Goal: Entertainment & Leisure: Consume media (video, audio)

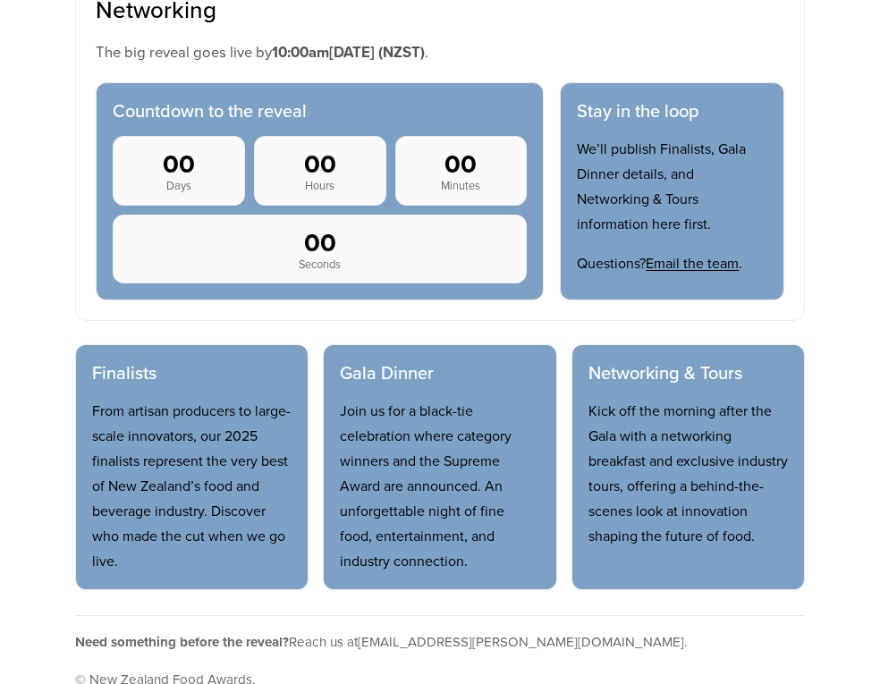
scroll to position [805, 0]
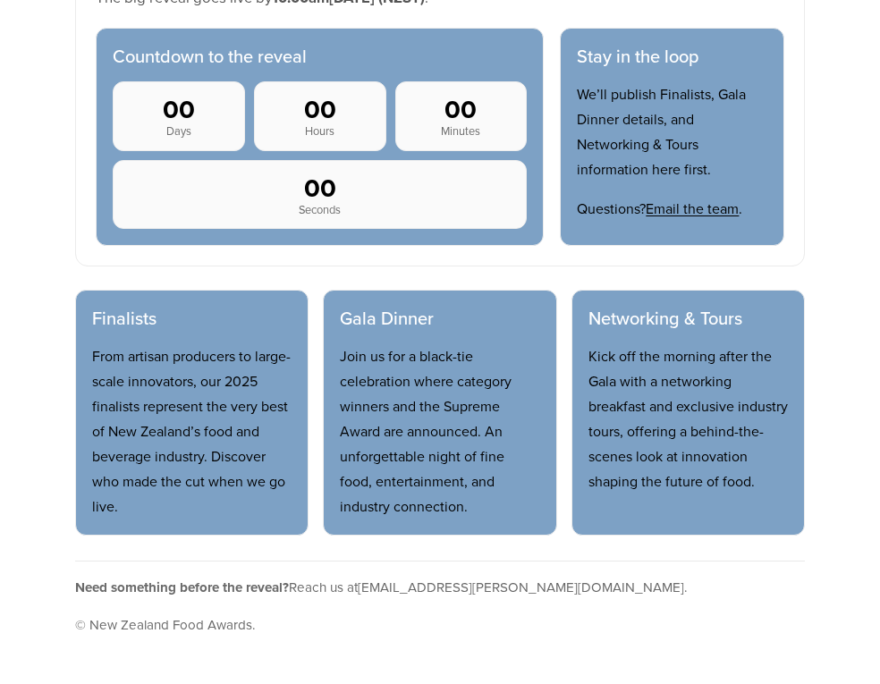
click at [144, 329] on h3 "Finalists" at bounding box center [191, 318] width 199 height 22
click at [142, 460] on p "From artisan producers to large-scale innovators, our 2025 finalists represent …" at bounding box center [191, 430] width 199 height 175
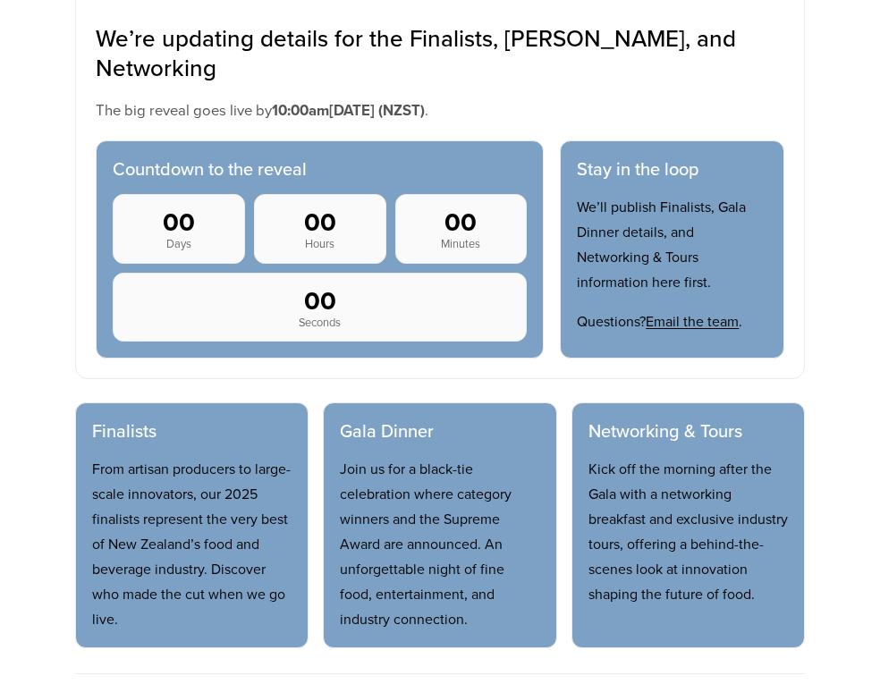
scroll to position [358, 0]
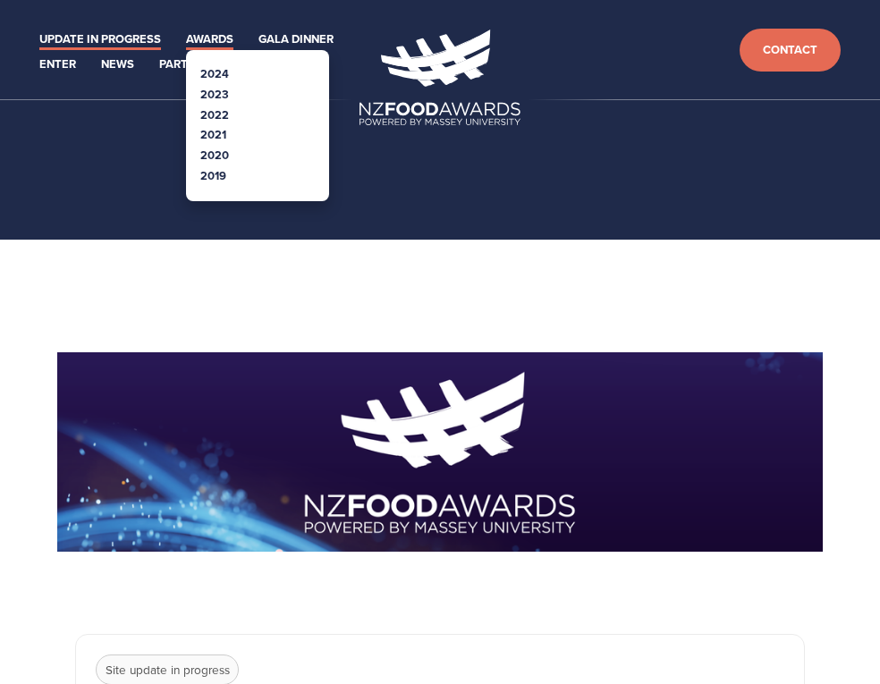
click at [201, 34] on link "Awards" at bounding box center [209, 40] width 47 height 21
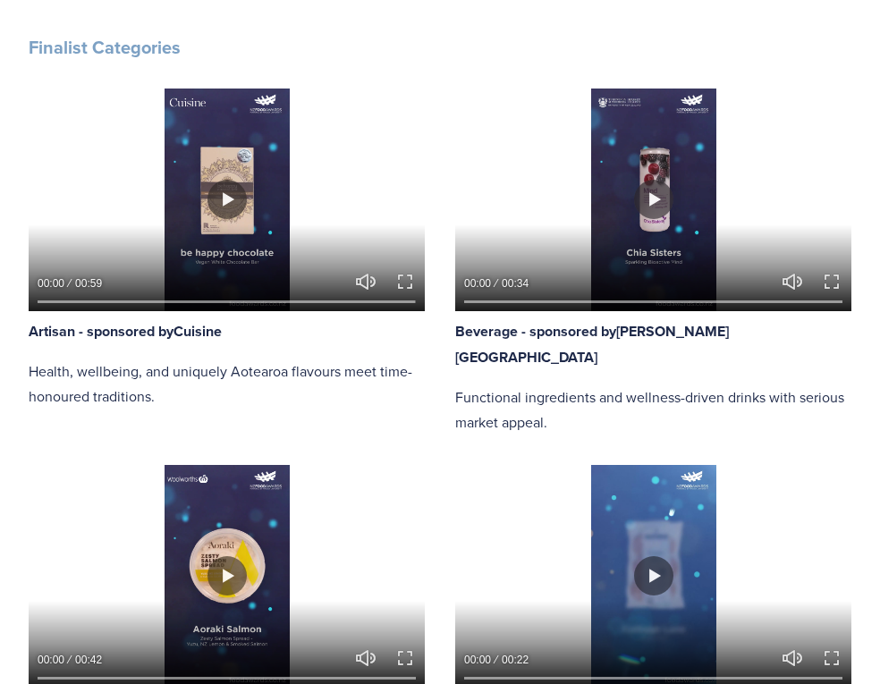
scroll to position [805, 0]
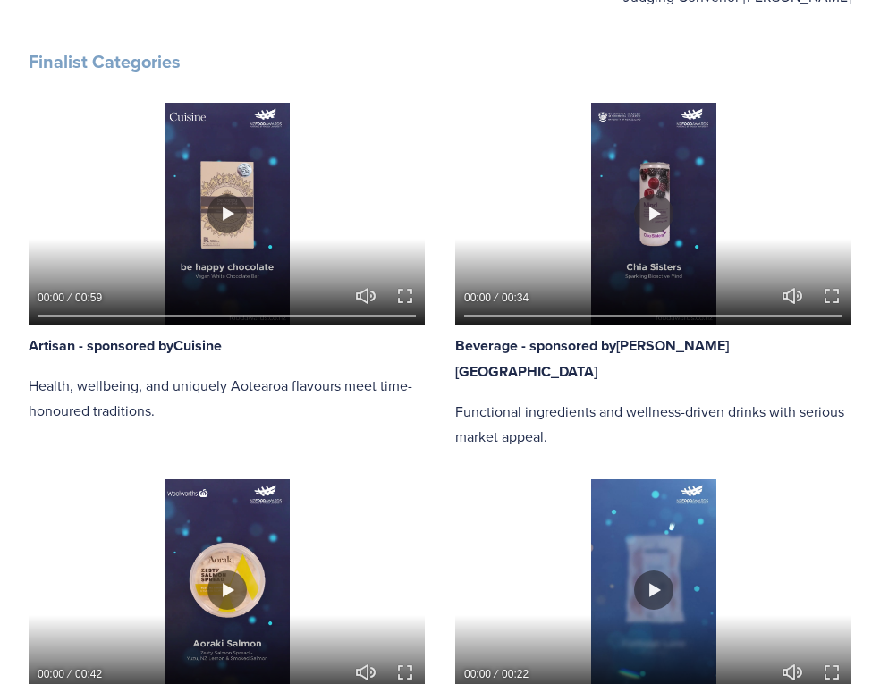
click at [258, 325] on div at bounding box center [227, 214] width 396 height 223
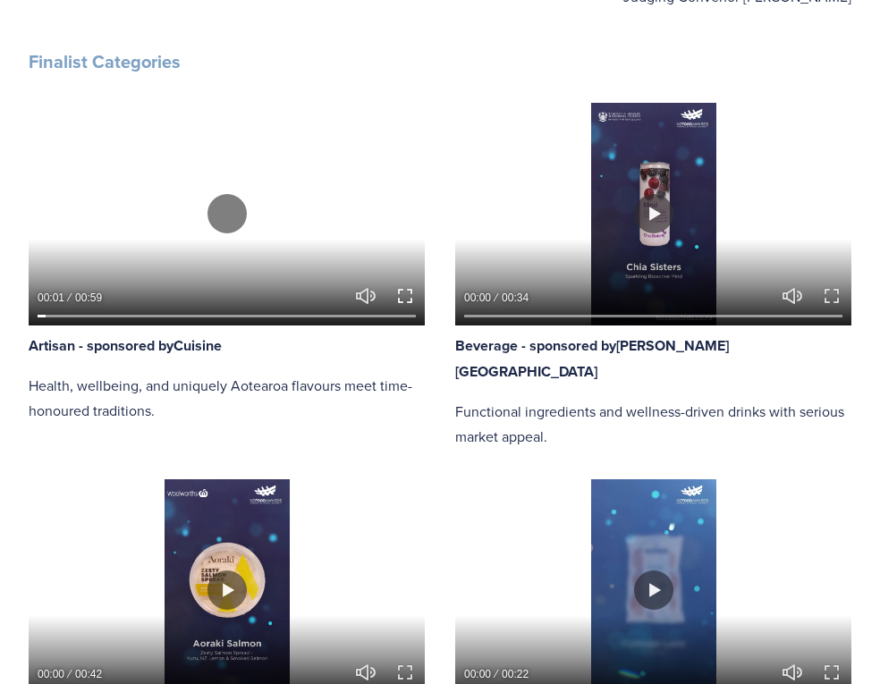
click at [403, 307] on button "Exit fullscreen Enter fullscreen" at bounding box center [404, 295] width 21 height 21
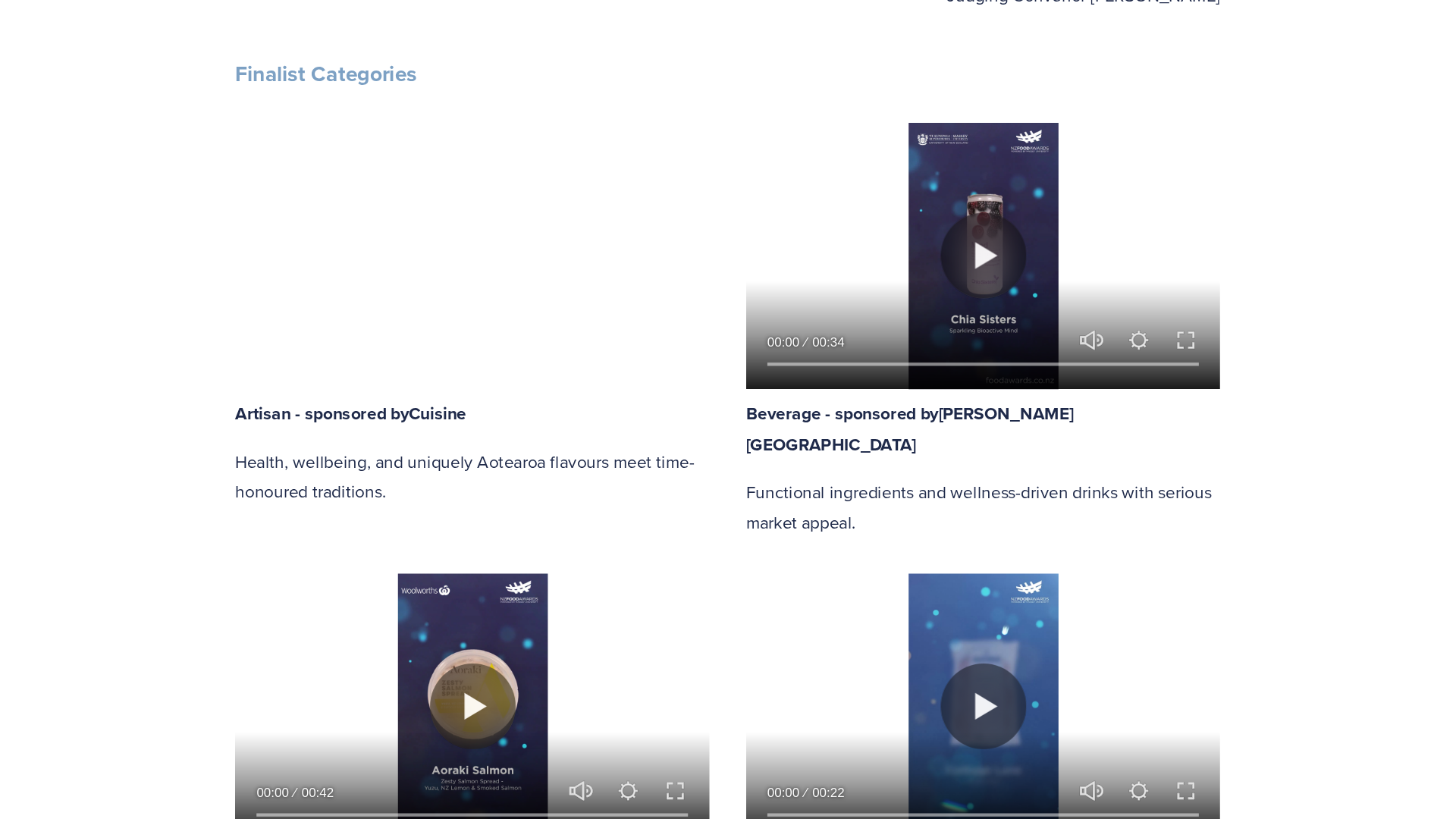
scroll to position [861, 0]
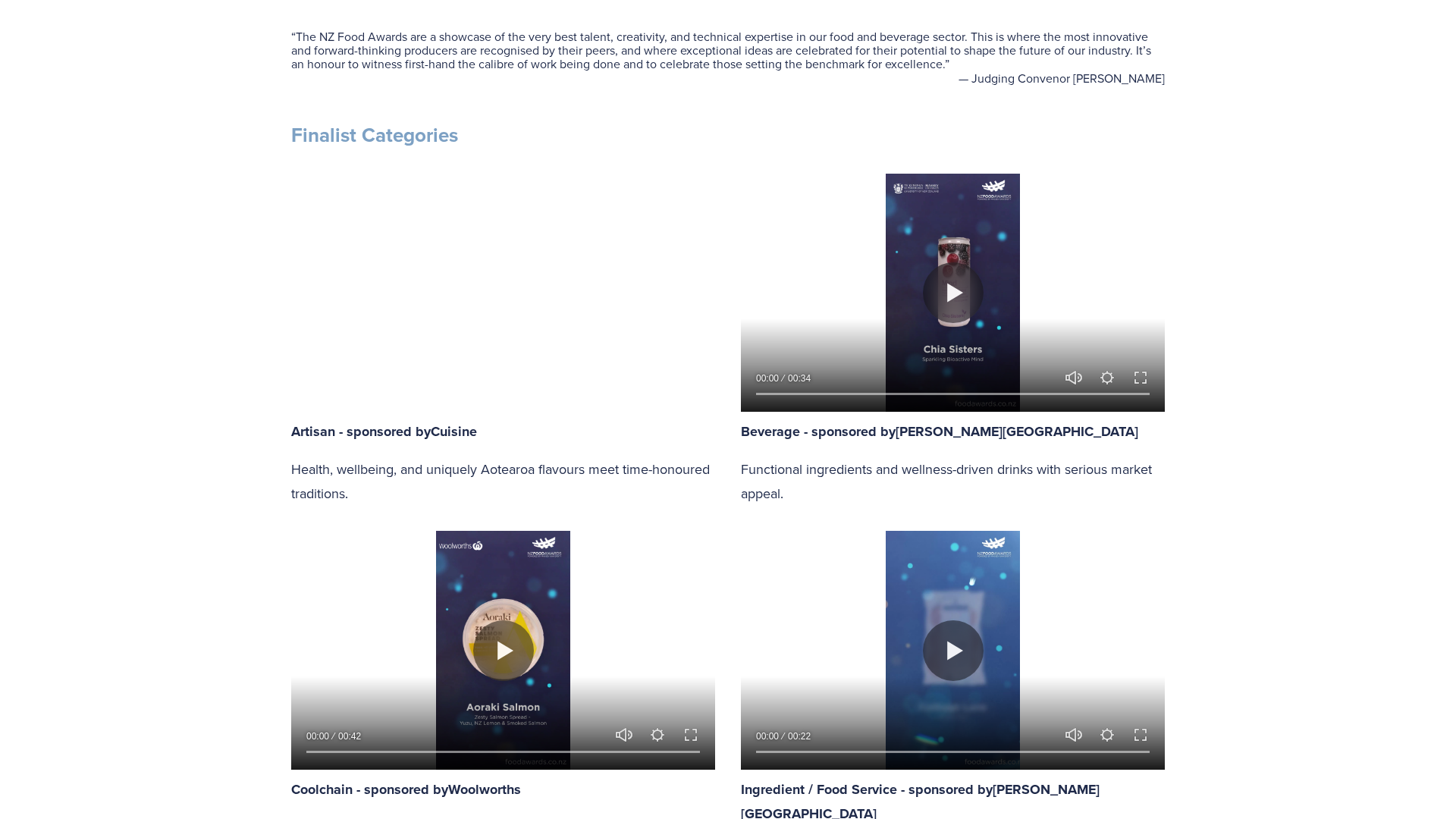
type input "12.76"
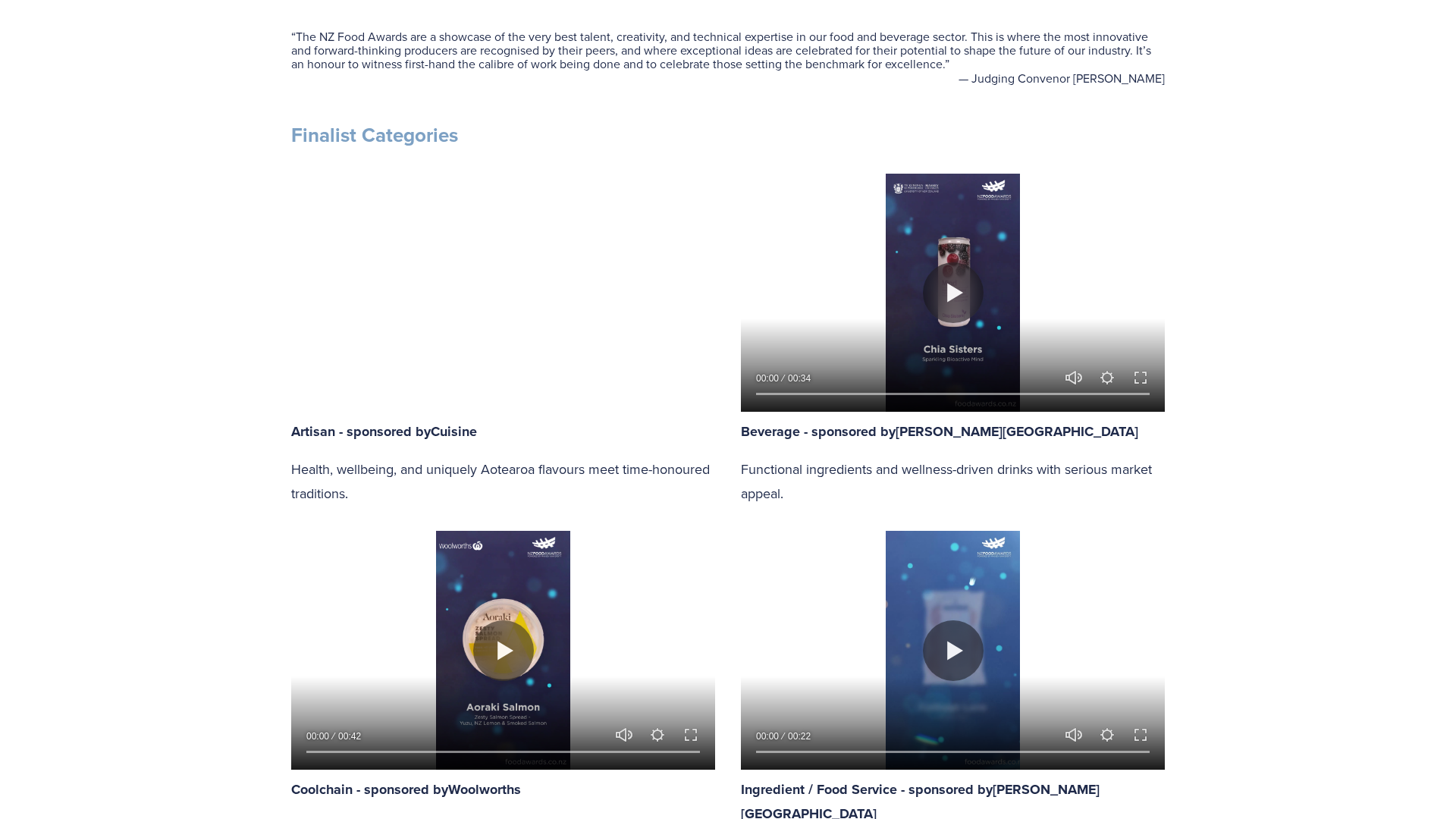
type input "33.04"
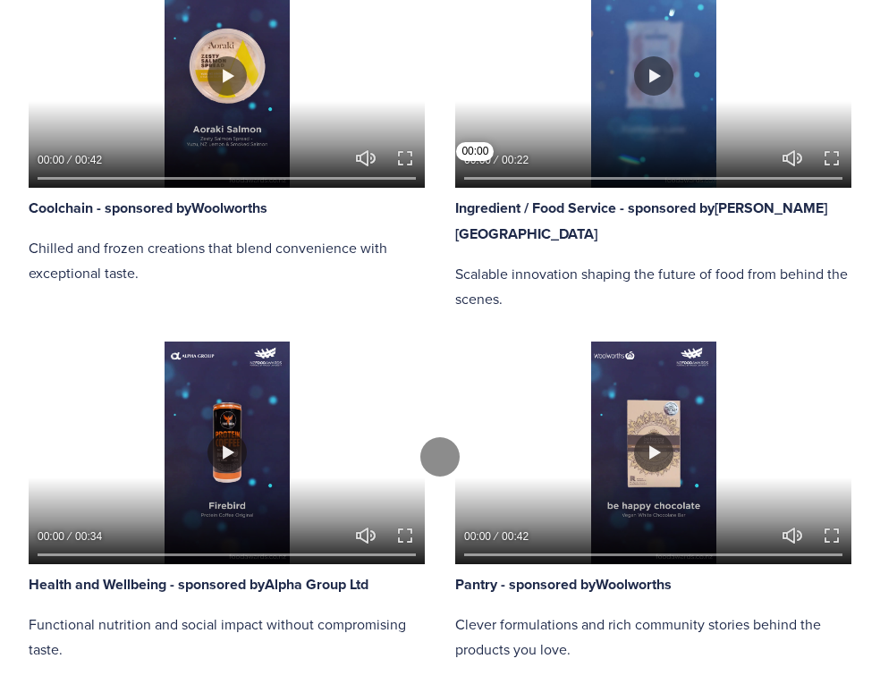
scroll to position [1341, 0]
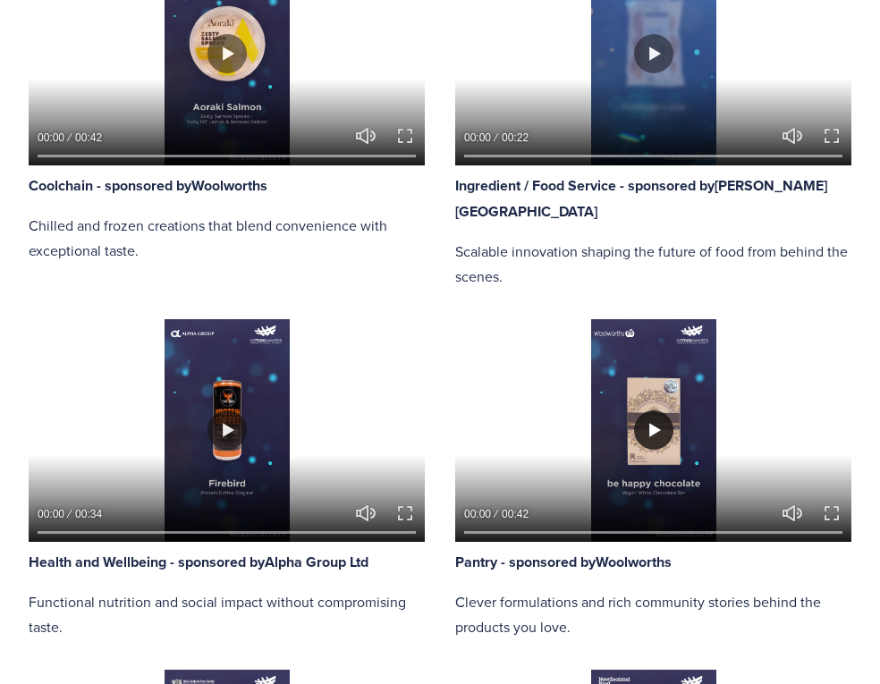
click at [634, 450] on button "Play" at bounding box center [653, 429] width 39 height 39
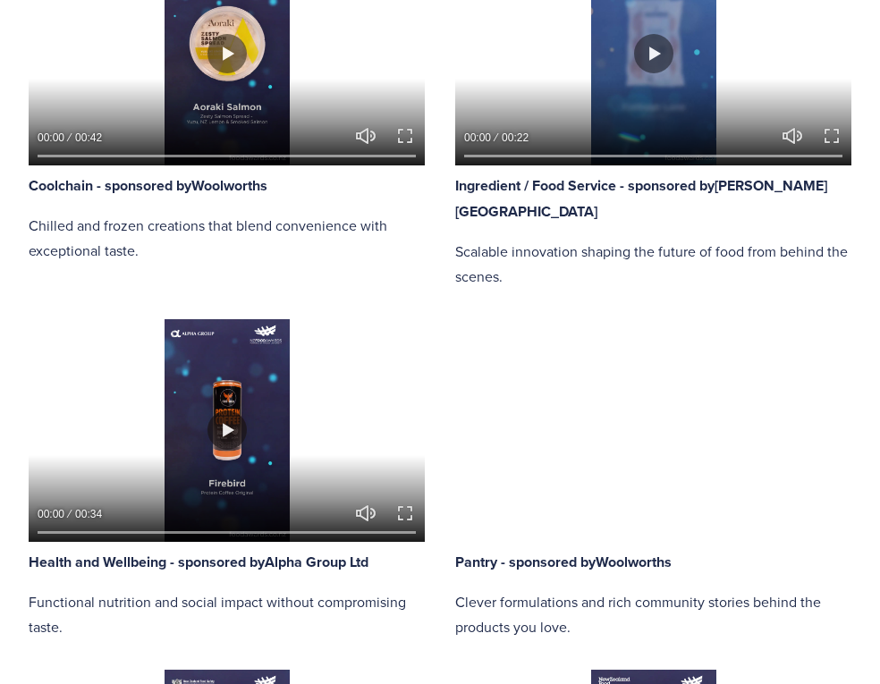
click at [621, 505] on div at bounding box center [653, 430] width 396 height 223
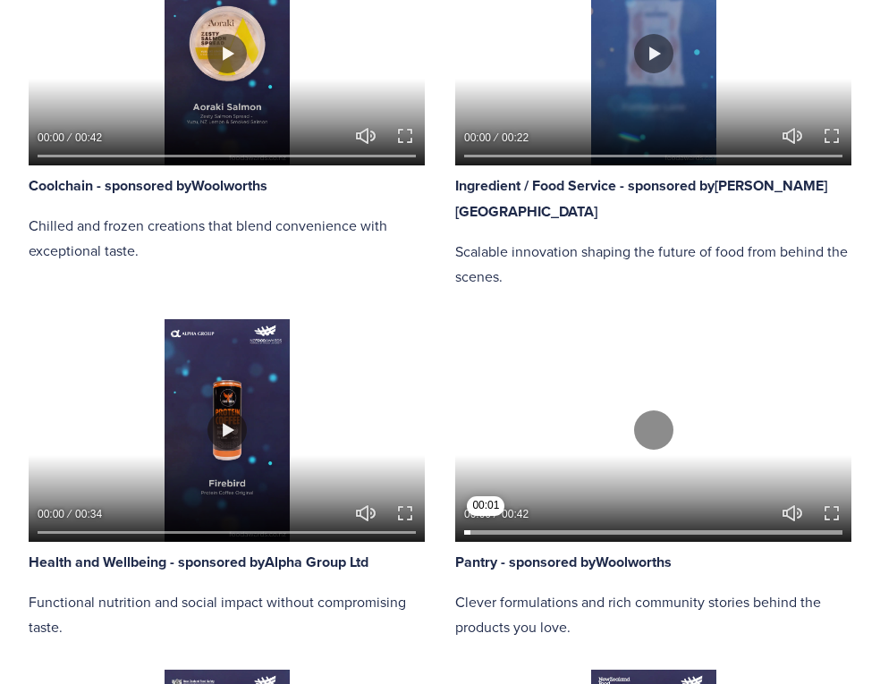
click at [485, 539] on input "Seek" at bounding box center [653, 533] width 378 height 13
click at [500, 539] on input "Seek" at bounding box center [653, 533] width 378 height 13
click at [524, 539] on input "Seek" at bounding box center [653, 533] width 378 height 13
click at [545, 539] on input "Seek" at bounding box center [653, 533] width 378 height 13
click at [580, 542] on div at bounding box center [653, 522] width 396 height 39
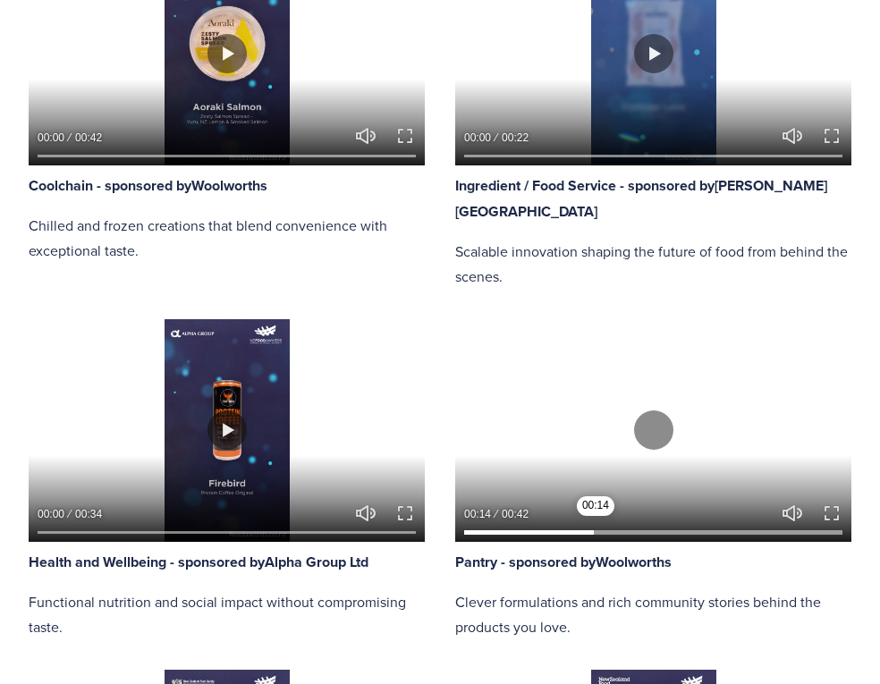
click at [586, 539] on input "Seek" at bounding box center [653, 533] width 378 height 13
click at [608, 539] on input "Seek" at bounding box center [653, 533] width 378 height 13
click at [634, 450] on button "Play" at bounding box center [653, 429] width 39 height 39
click at [821, 524] on button "Exit fullscreen Enter fullscreen" at bounding box center [831, 513] width 21 height 21
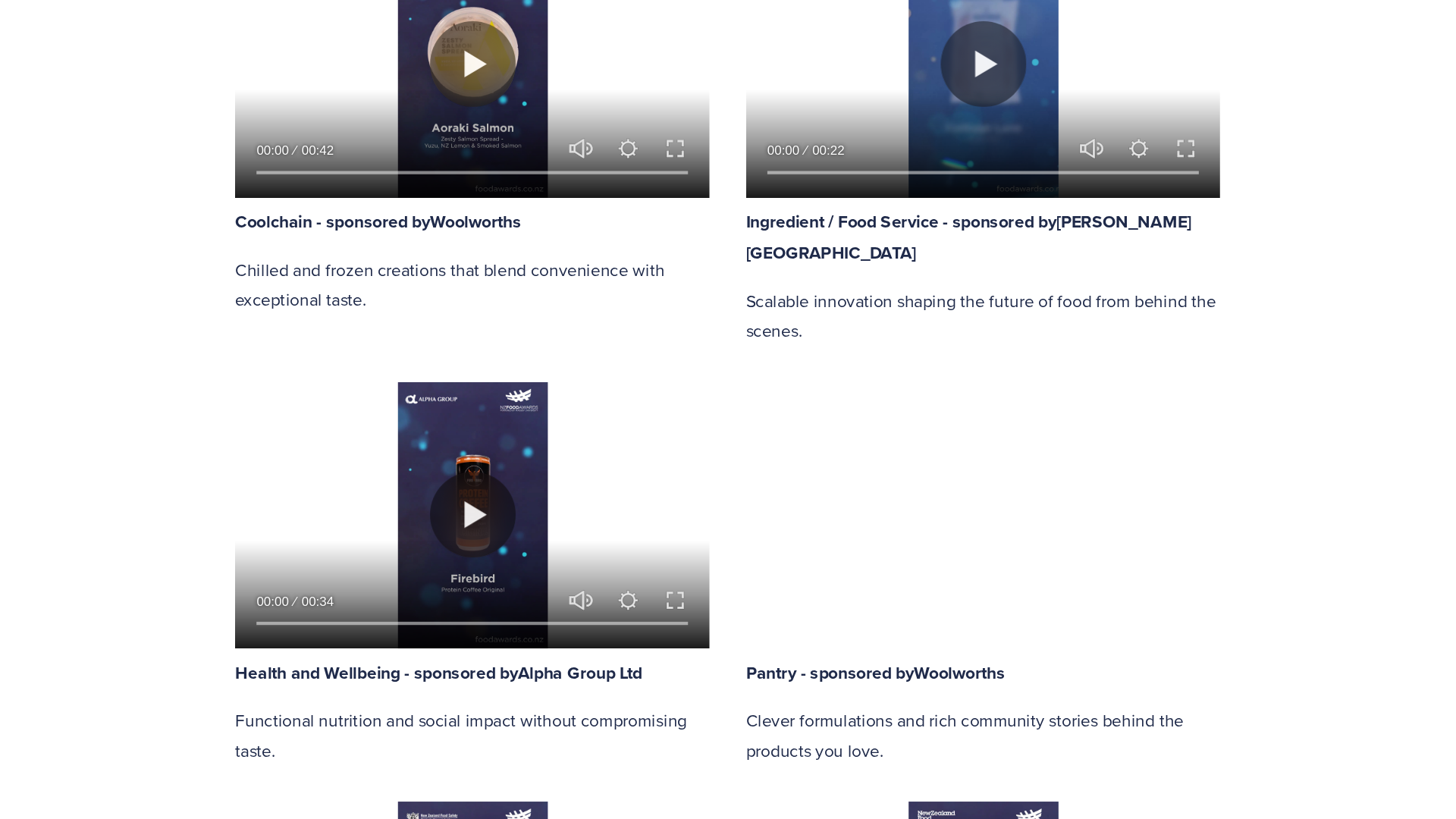
scroll to position [1365, 0]
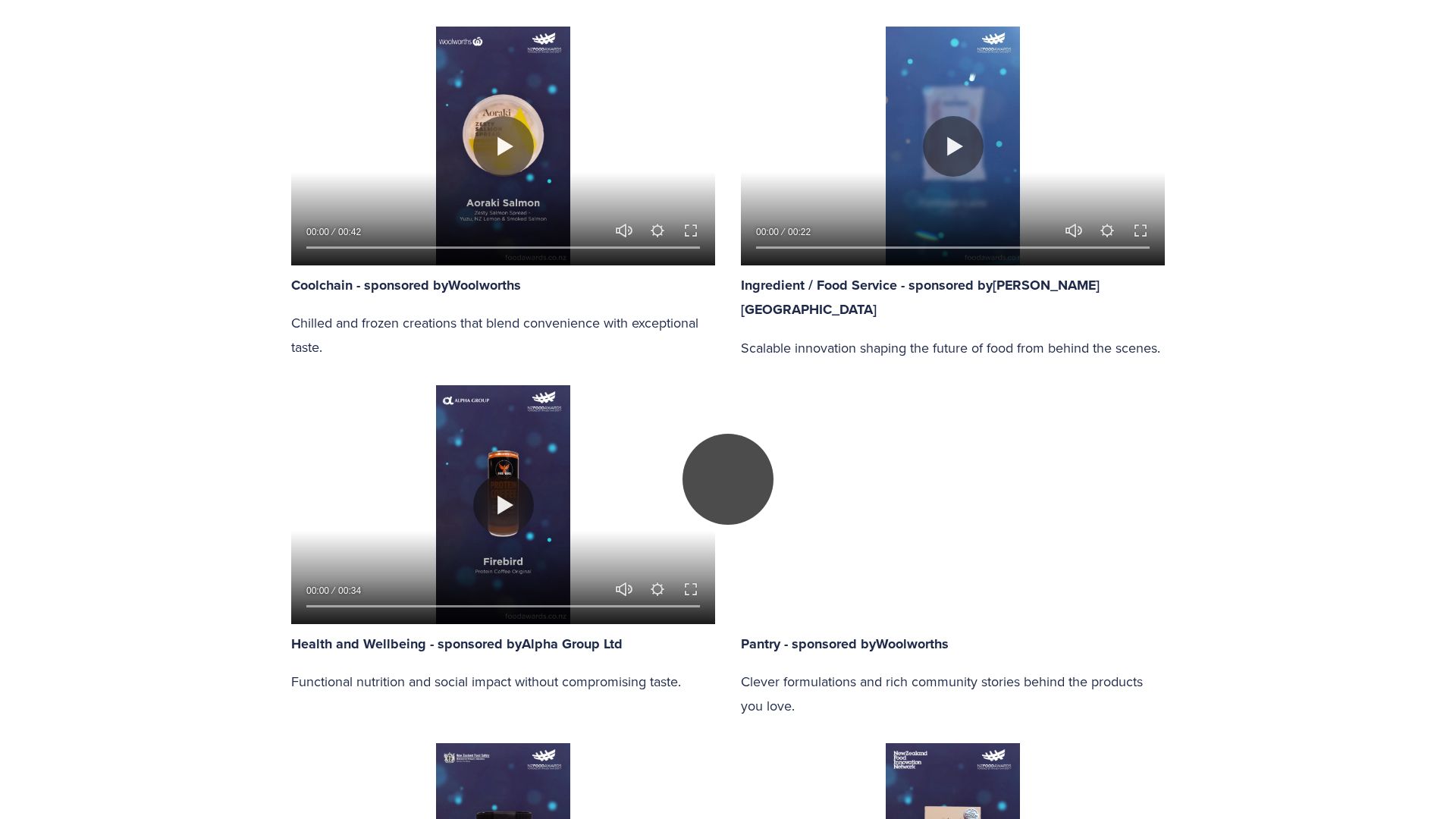
drag, startPoint x: 720, startPoint y: 403, endPoint x: 722, endPoint y: 413, distance: 10.2
click at [722, 433] on button "Play" at bounding box center [728, 478] width 91 height 91
type input "48.19"
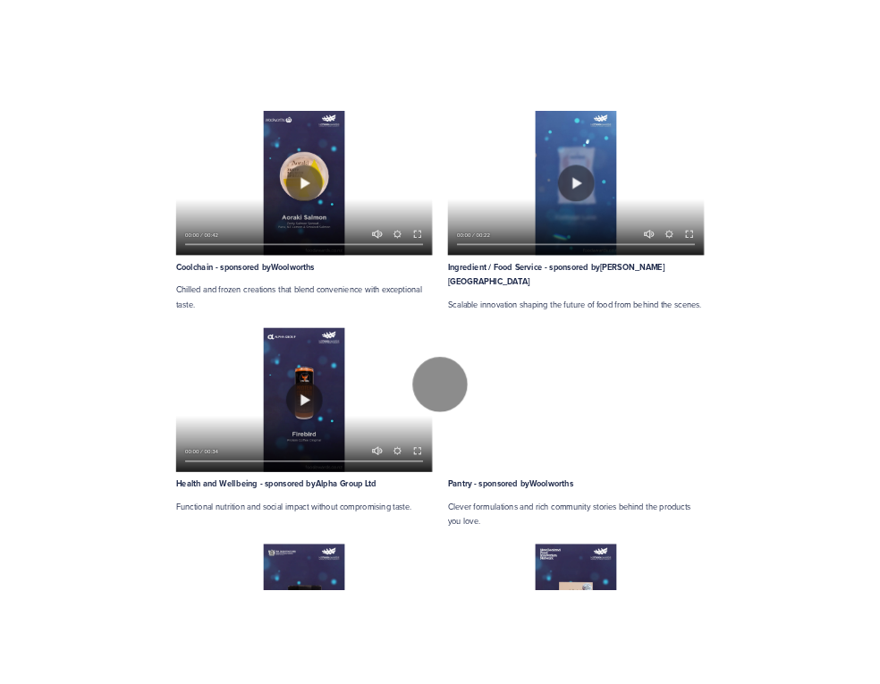
scroll to position [1341, 0]
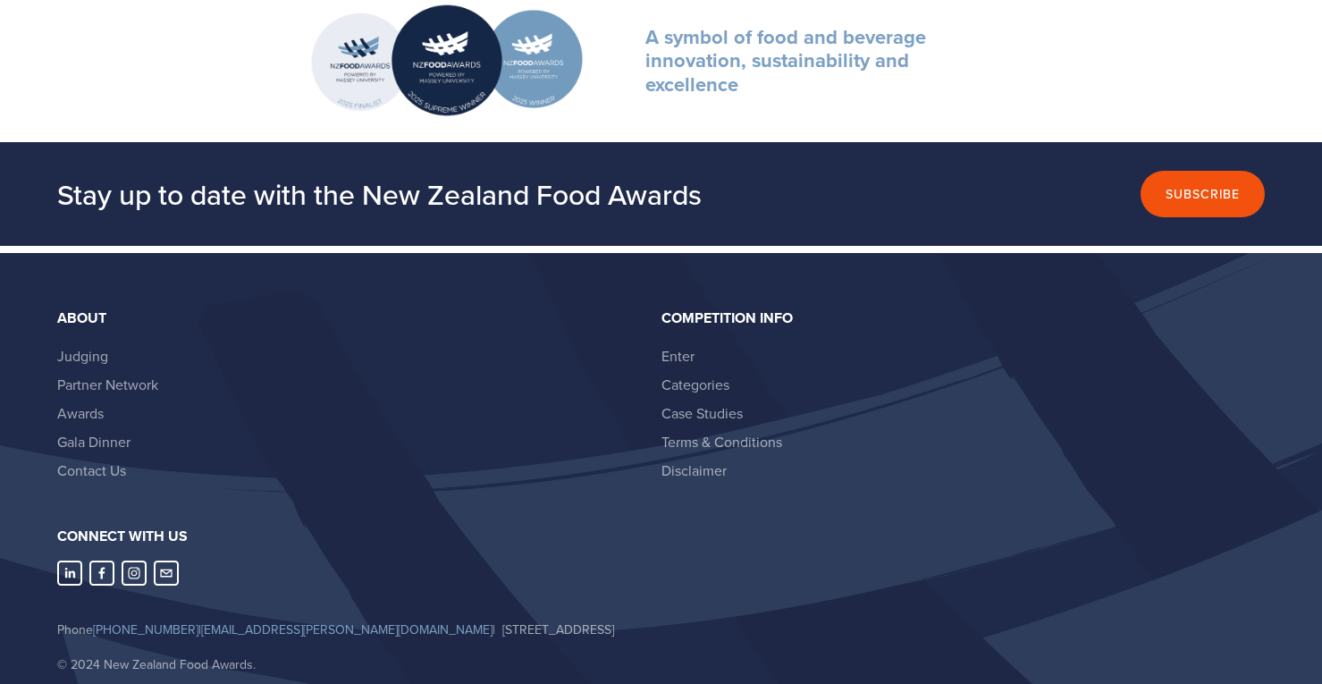
scroll to position [5874, 0]
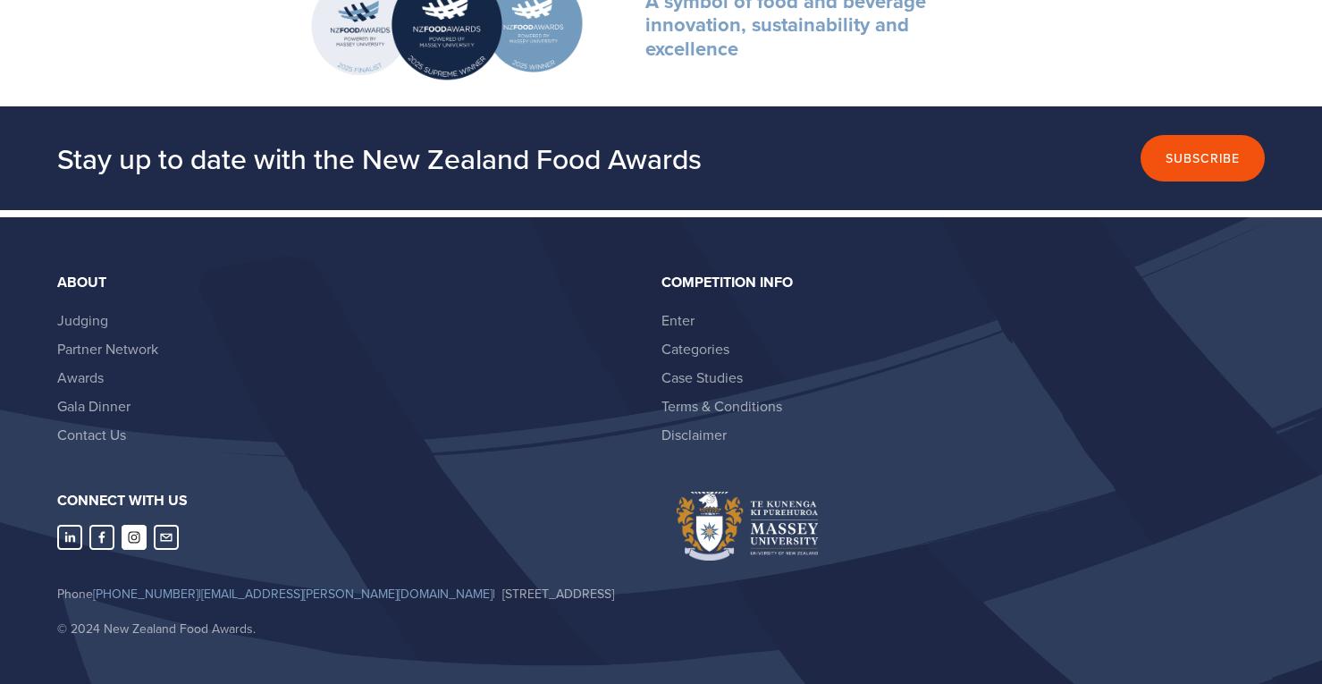
click at [133, 525] on use "Instagram" at bounding box center [134, 537] width 25 height 25
